Goal: Transaction & Acquisition: Purchase product/service

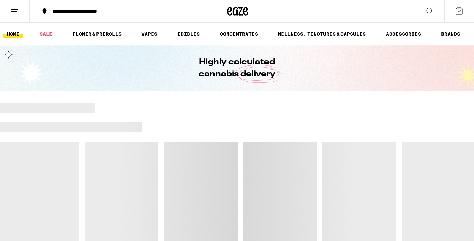
click at [12, 12] on line at bounding box center [13, 12] width 5 height 0
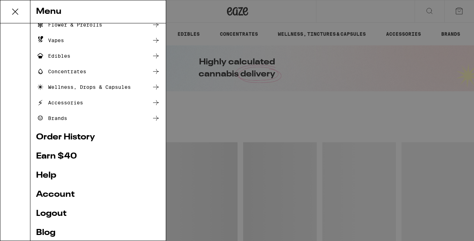
scroll to position [84, 0]
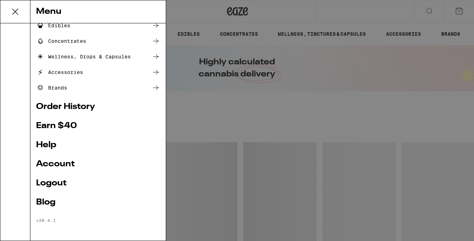
click at [60, 164] on link "Account" at bounding box center [98, 164] width 124 height 8
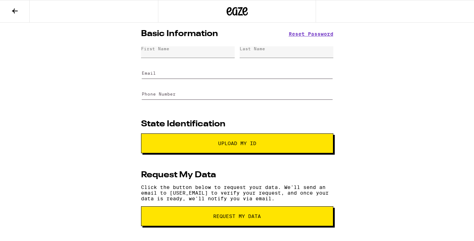
type input "[EMAIL_ADDRESS][DOMAIN_NAME]"
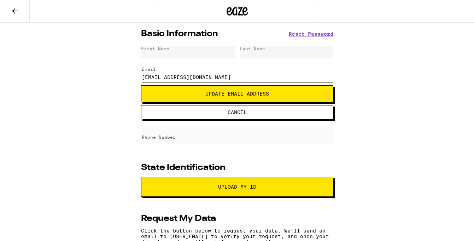
click at [206, 114] on span "Cancel" at bounding box center [237, 111] width 135 height 5
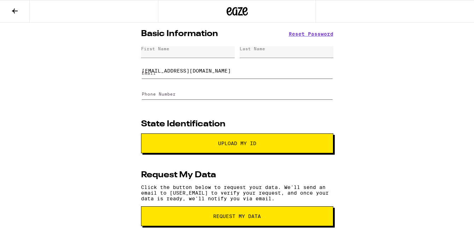
click at [20, 5] on button at bounding box center [15, 11] width 30 height 22
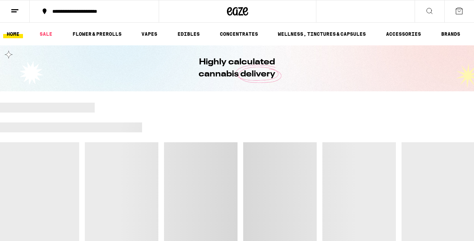
click at [21, 12] on button at bounding box center [15, 11] width 30 height 22
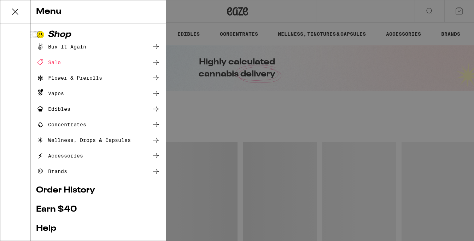
click at [53, 52] on ul "Buy It Again Sale Flower & Prerolls Vapes Edibles Concentrates Wellness, Drops …" at bounding box center [98, 108] width 124 height 133
click at [53, 65] on div "Sale" at bounding box center [48, 62] width 25 height 8
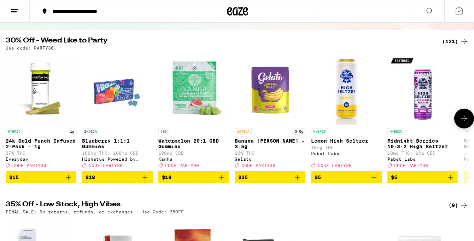
scroll to position [73, 0]
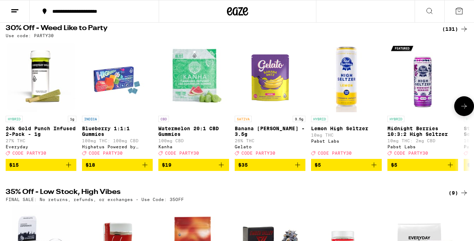
click at [272, 169] on span "$35" at bounding box center [270, 164] width 64 height 8
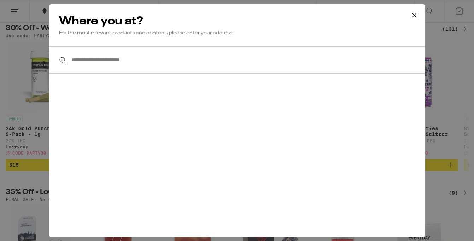
click at [410, 17] on icon at bounding box center [414, 15] width 11 height 11
